Goal: Transaction & Acquisition: Download file/media

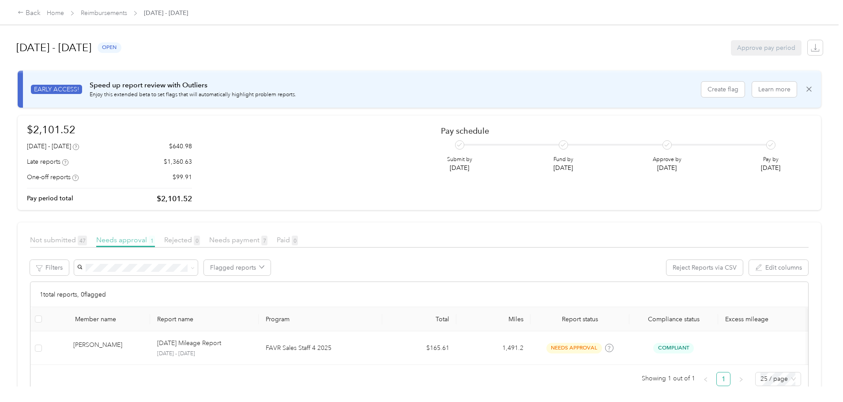
scroll to position [33, 0]
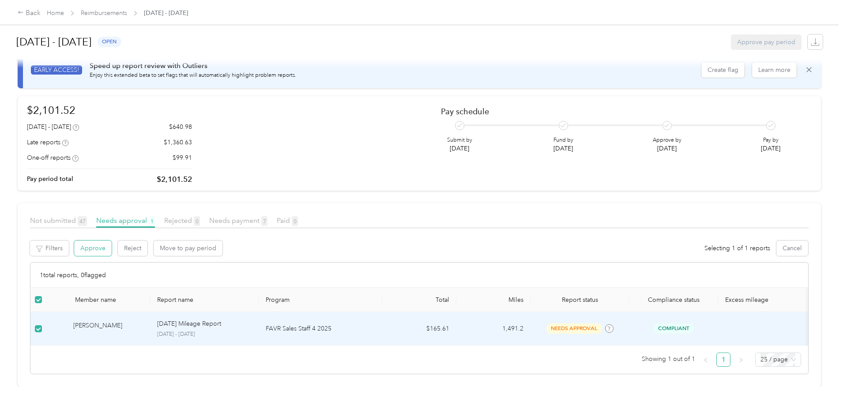
click at [112, 241] on button "Approve" at bounding box center [93, 248] width 38 height 15
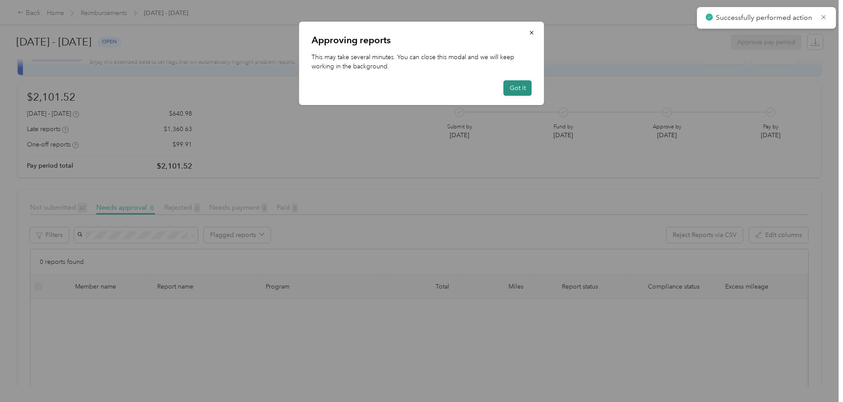
click at [516, 84] on button "Got it" at bounding box center [518, 87] width 28 height 15
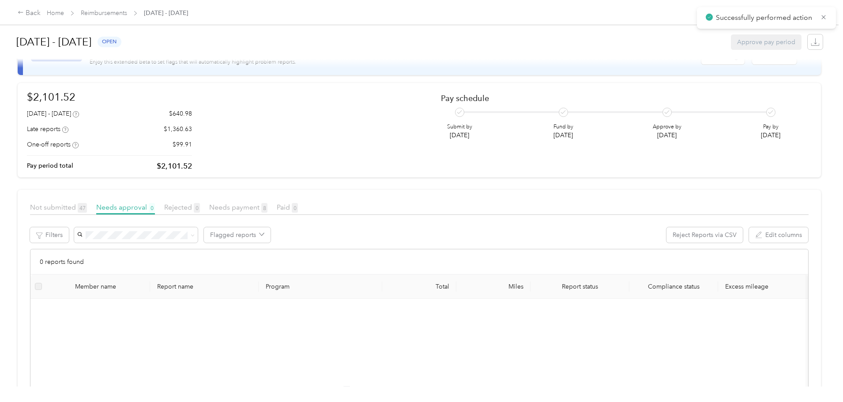
click at [176, 18] on div "Back Home Reimbursements [DATE] - [DATE]" at bounding box center [103, 13] width 170 height 11
click at [127, 12] on link "Reimbursements" at bounding box center [104, 13] width 46 height 8
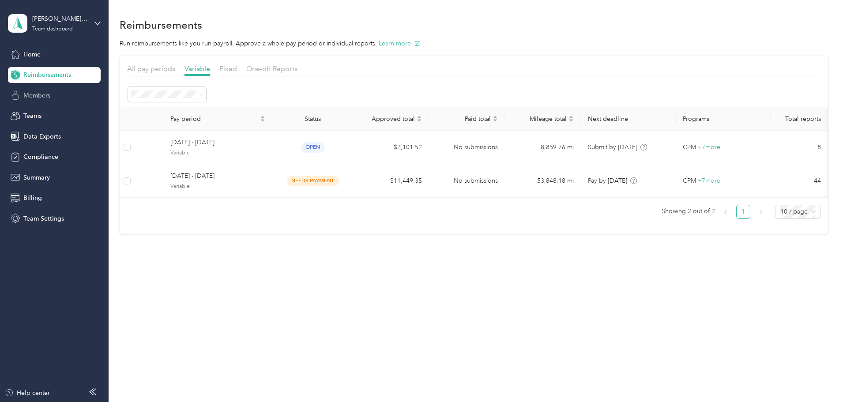
click at [52, 96] on div "Members" at bounding box center [54, 95] width 93 height 16
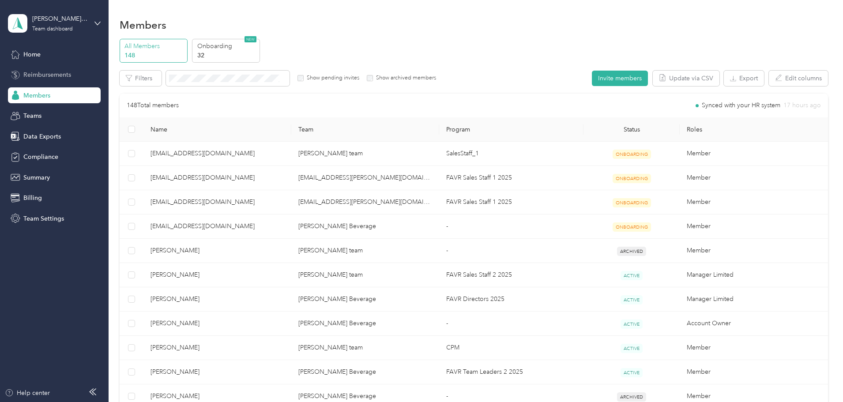
click at [86, 78] on div "Reimbursements" at bounding box center [54, 75] width 93 height 16
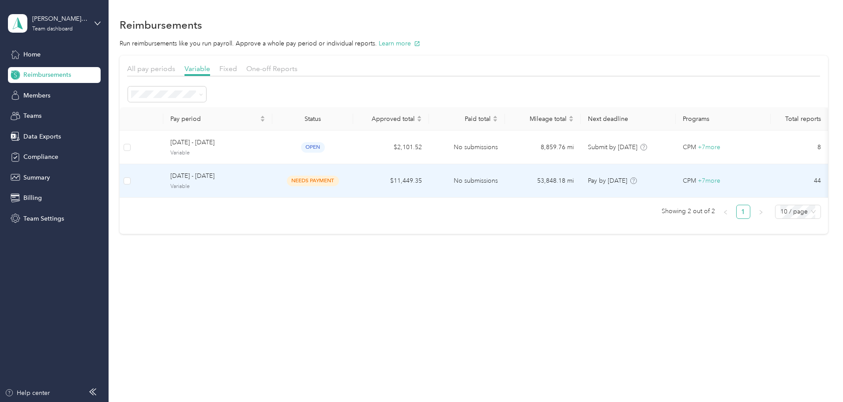
click at [265, 182] on div "[DATE] - [DATE] Variable" at bounding box center [217, 180] width 95 height 19
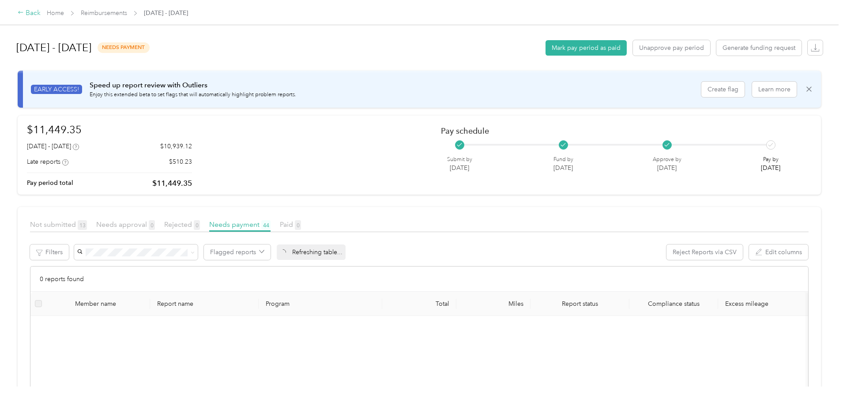
click at [41, 11] on div "Back" at bounding box center [29, 13] width 23 height 11
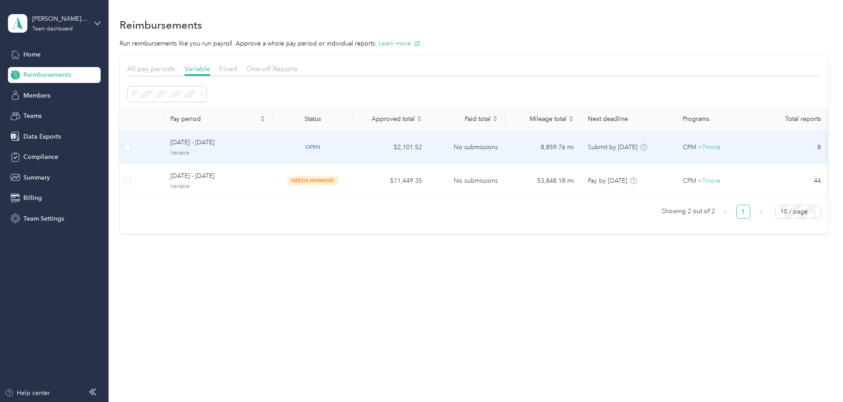
click at [265, 140] on span "[DATE] - [DATE]" at bounding box center [217, 143] width 95 height 10
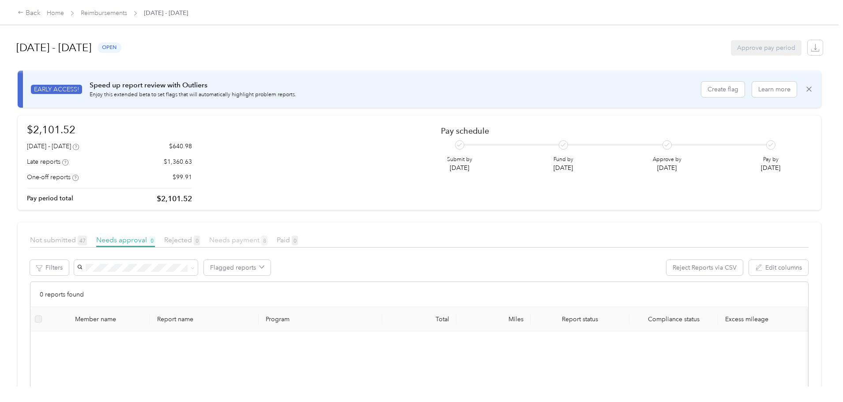
click at [268, 240] on span "Needs payment 8" at bounding box center [238, 240] width 58 height 8
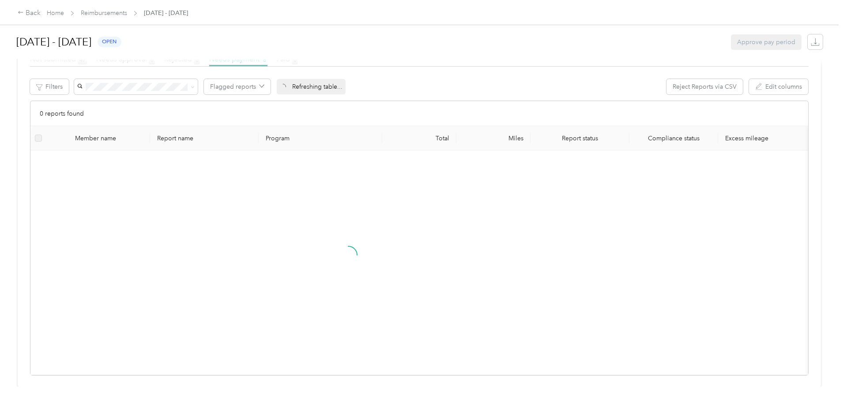
scroll to position [196, 0]
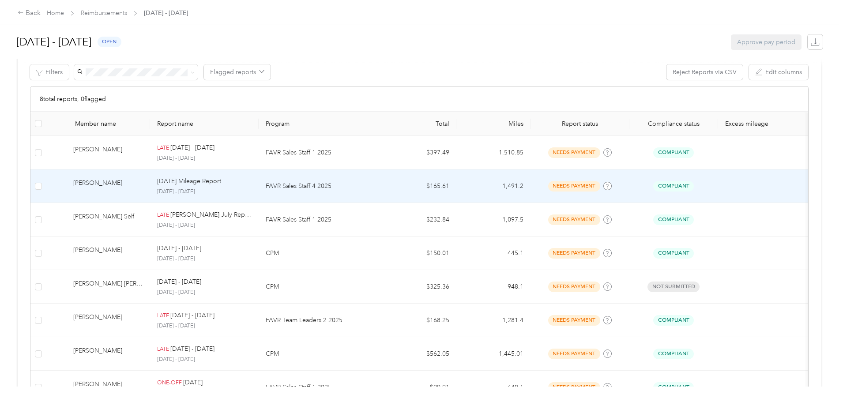
click at [308, 185] on td "FAVR Sales Staff 4 2025" at bounding box center [321, 187] width 124 height 34
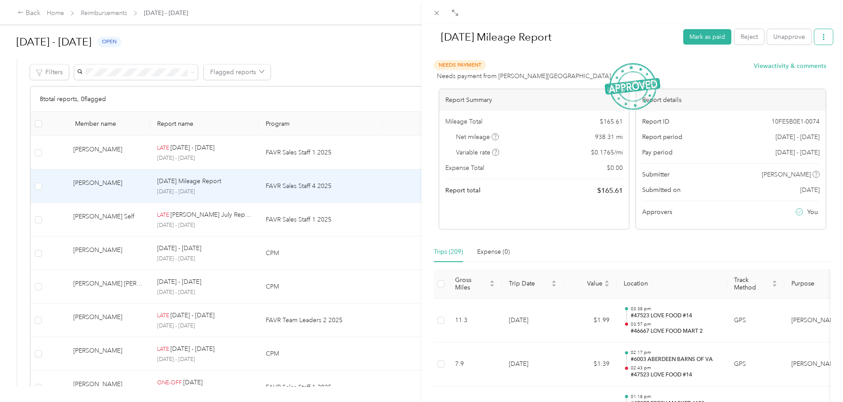
click at [821, 38] on icon "button" at bounding box center [824, 37] width 6 height 6
click at [797, 65] on span "Download" at bounding box center [791, 69] width 29 height 9
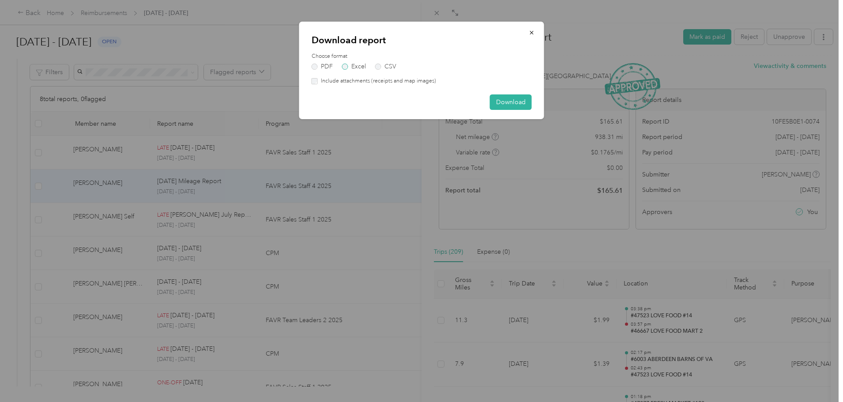
click at [360, 67] on label "Excel" at bounding box center [354, 67] width 24 height 6
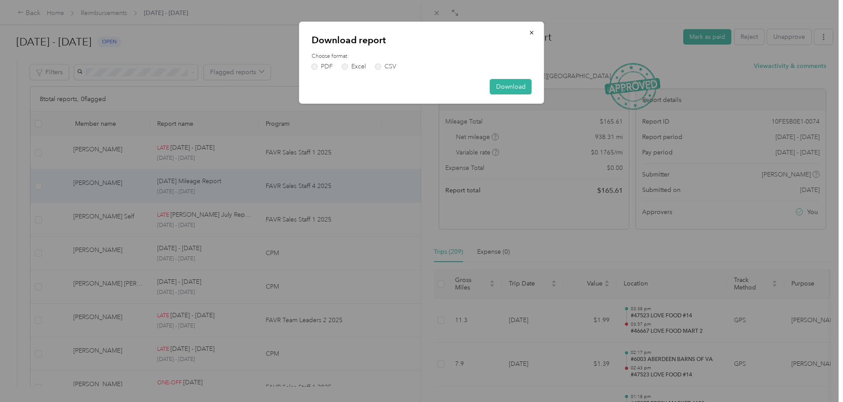
click at [484, 86] on div "Download" at bounding box center [422, 86] width 220 height 15
click at [491, 86] on button "Download" at bounding box center [511, 86] width 42 height 15
